Goal: Register for event/course

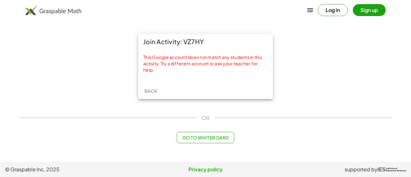
click at [154, 91] on span "Back" at bounding box center [150, 91] width 13 height 6
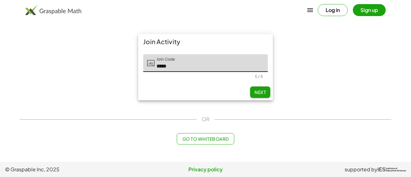
click at [260, 94] on span "Next" at bounding box center [260, 93] width 11 height 6
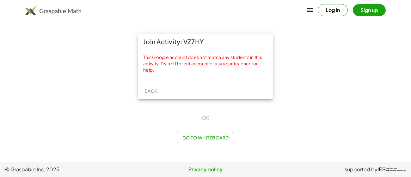
click at [149, 92] on span "Back" at bounding box center [150, 91] width 13 height 6
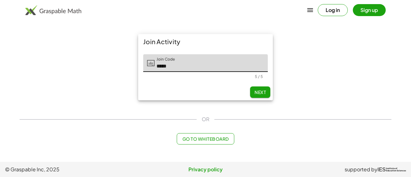
click at [215, 46] on div "Join Activity" at bounding box center [205, 41] width 135 height 15
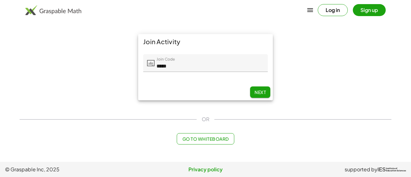
click at [330, 10] on button "Log in" at bounding box center [333, 10] width 30 height 12
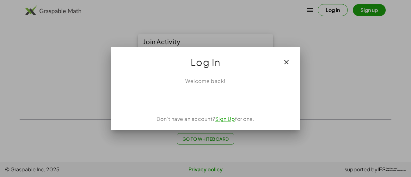
click at [287, 66] on button "button" at bounding box center [286, 62] width 15 height 15
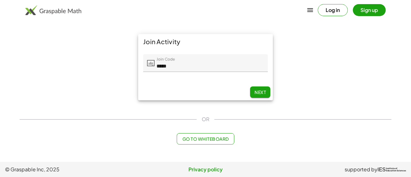
click at [261, 94] on span "Next" at bounding box center [260, 93] width 11 height 6
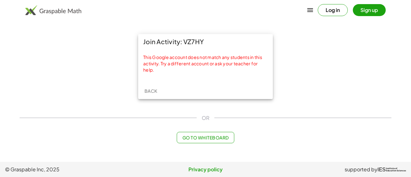
click at [152, 88] on button "Back" at bounding box center [151, 90] width 20 height 11
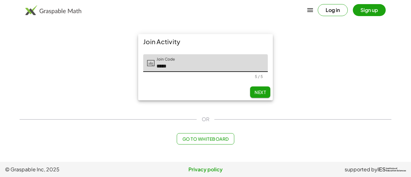
click at [95, 87] on div "Join Activity Join Code Join Code ***** 5 / 5 Next" at bounding box center [206, 67] width 380 height 74
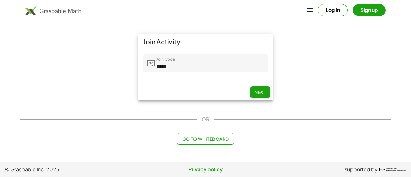
click at [238, 68] on input "*****" at bounding box center [211, 63] width 113 height 18
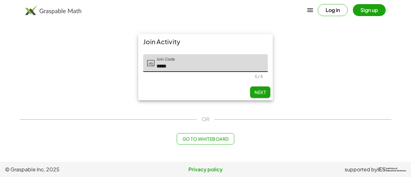
click at [238, 68] on input "*****" at bounding box center [211, 63] width 113 height 18
click at [256, 88] on button "Next" at bounding box center [260, 92] width 20 height 11
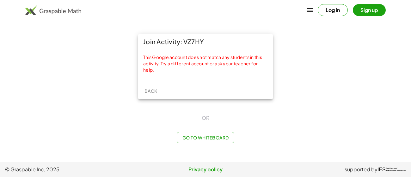
click at [148, 91] on span "Back" at bounding box center [150, 91] width 13 height 6
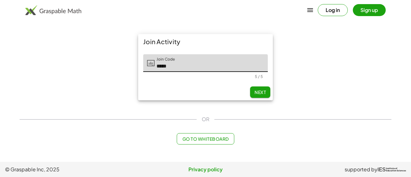
click at [147, 12] on div "Log in Sign up" at bounding box center [205, 10] width 411 height 15
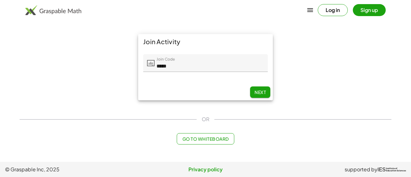
click at [310, 8] on icon "button" at bounding box center [310, 10] width 8 height 8
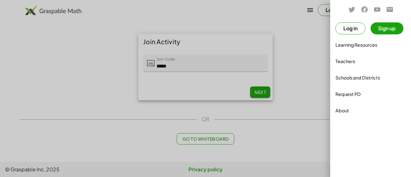
click at [309, 30] on div at bounding box center [205, 88] width 411 height 177
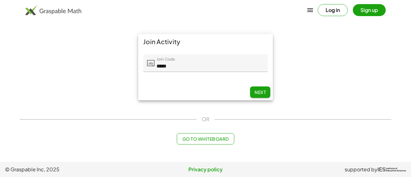
click at [328, 10] on button "Log in" at bounding box center [333, 10] width 30 height 12
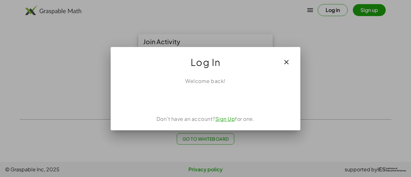
click at [225, 121] on link "Sign Up" at bounding box center [225, 119] width 20 height 7
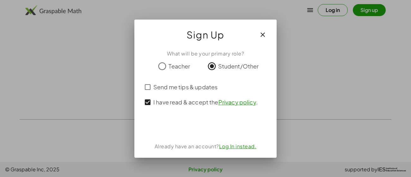
click at [261, 36] on icon "button" at bounding box center [263, 35] width 8 height 8
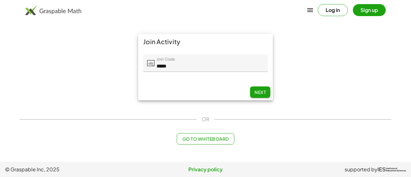
click at [264, 94] on span "Next" at bounding box center [260, 93] width 11 height 6
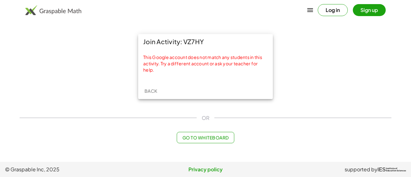
click at [264, 94] on div "Back" at bounding box center [205, 91] width 135 height 16
click at [156, 90] on span "Back" at bounding box center [150, 91] width 13 height 6
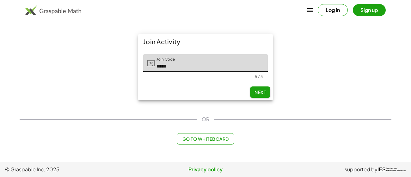
click at [261, 75] on div "5 / 5" at bounding box center [259, 76] width 8 height 5
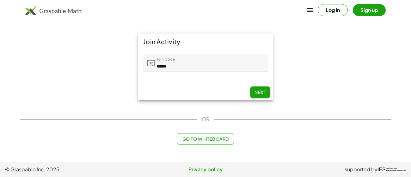
click at [339, 7] on button "Log in" at bounding box center [333, 10] width 30 height 12
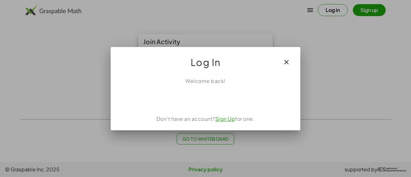
click at [222, 119] on link "Sign Up" at bounding box center [225, 119] width 20 height 7
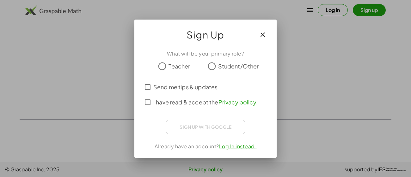
click at [265, 35] on icon "button" at bounding box center [263, 35] width 8 height 8
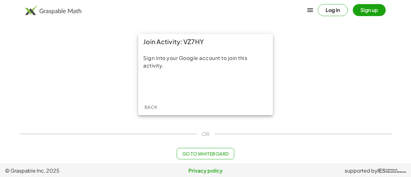
click at [196, 156] on span "Go to Whiteboard" at bounding box center [205, 154] width 46 height 6
